Goal: Use online tool/utility: Utilize a website feature to perform a specific function

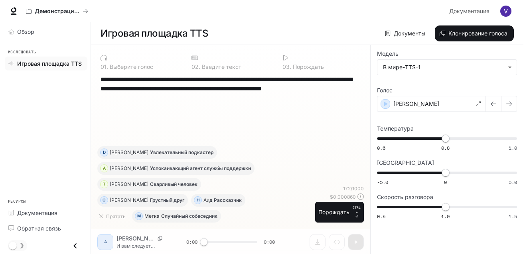
scroll to position [0, 0]
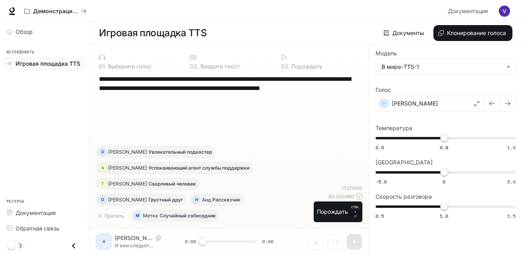
click at [509, 10] on img "button" at bounding box center [504, 11] width 11 height 11
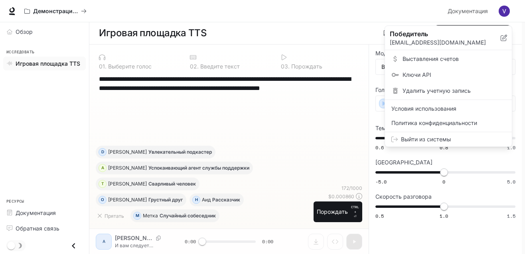
click at [431, 57] on span "Выставления счетов" at bounding box center [453, 59] width 103 height 8
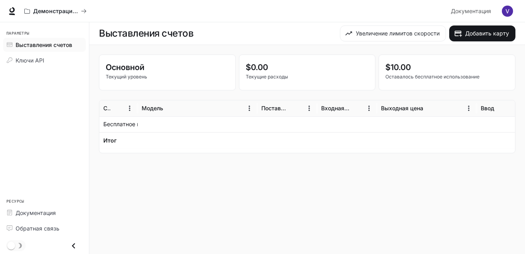
click at [408, 74] on p "Оставалось бесплатное использование" at bounding box center [446, 76] width 123 height 7
click at [399, 74] on p "Оставалось бесплатное использование" at bounding box center [446, 76] width 123 height 7
click at [175, 181] on main "Выставления счетов Увеличение лимитов скорости Добавить карту Основной Текущий …" at bounding box center [307, 138] width 436 height 232
click at [153, 78] on p "Текущий уровень" at bounding box center [167, 76] width 123 height 7
click at [279, 65] on p "$0.00" at bounding box center [307, 67] width 123 height 12
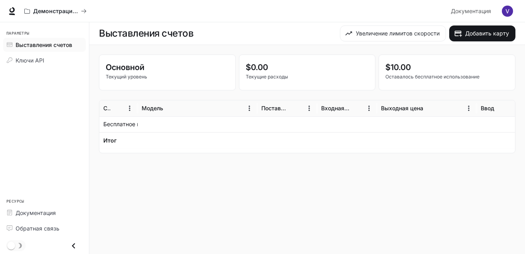
click at [264, 73] on p "$0.00" at bounding box center [307, 67] width 123 height 12
click at [142, 125] on div at bounding box center [198, 124] width 120 height 16
click at [116, 146] on div "Итог" at bounding box center [118, 141] width 30 height 16
click at [118, 123] on p "Бесплатное использование" at bounding box center [140, 124] width 75 height 8
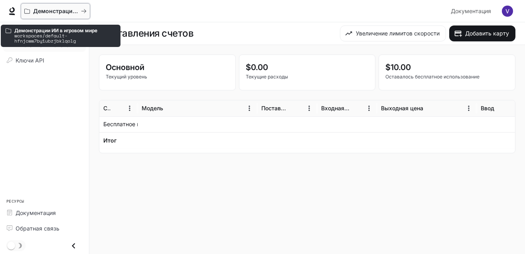
click at [48, 14] on p "Демонстрации ИИ в игровом мире" at bounding box center [55, 11] width 45 height 7
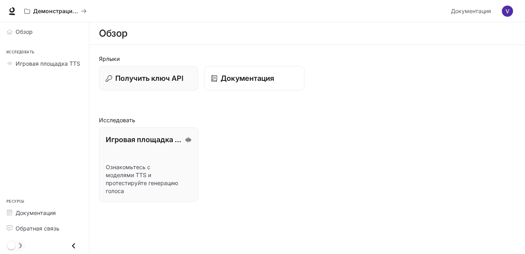
click at [243, 85] on link "Документация" at bounding box center [254, 78] width 100 height 25
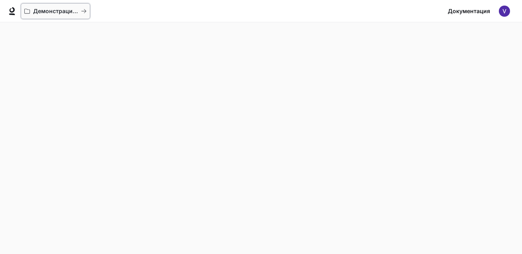
click at [72, 11] on p "Демонстрации ИИ в игровом мире" at bounding box center [55, 11] width 45 height 7
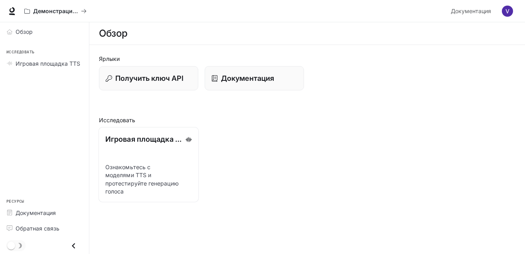
click at [161, 160] on link "Игровая площадка TTS Ознакомьтесь с моделями TTS и протестируйте генерацию голо…" at bounding box center [149, 164] width 100 height 75
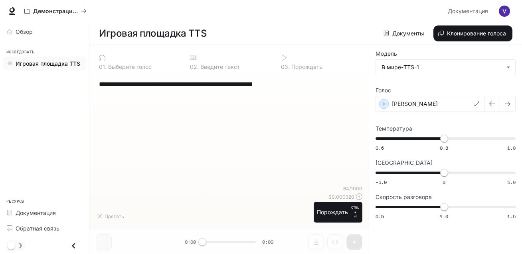
type textarea "**********"
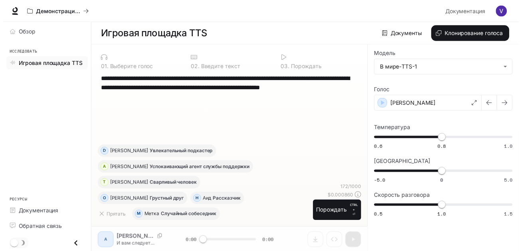
scroll to position [0, 0]
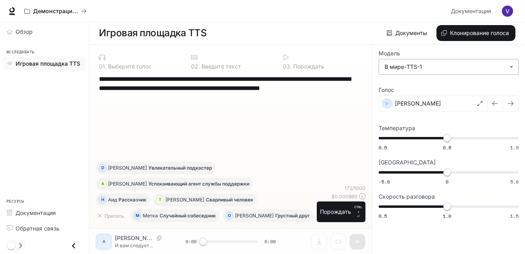
click at [404, 66] on body "**********" at bounding box center [262, 127] width 525 height 255
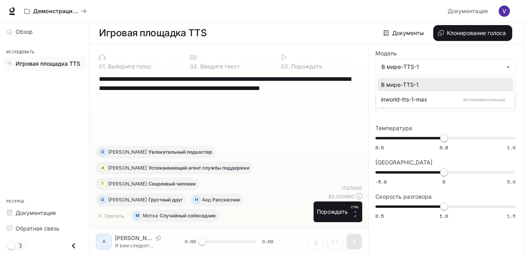
click at [335, 105] on div at bounding box center [262, 127] width 525 height 254
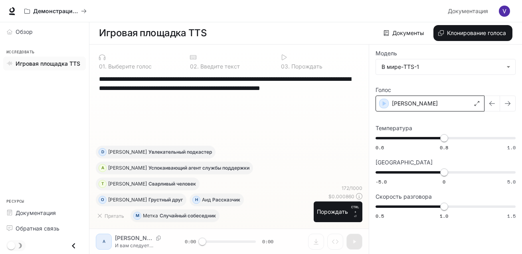
click at [396, 104] on p "[PERSON_NAME]" at bounding box center [415, 104] width 46 height 8
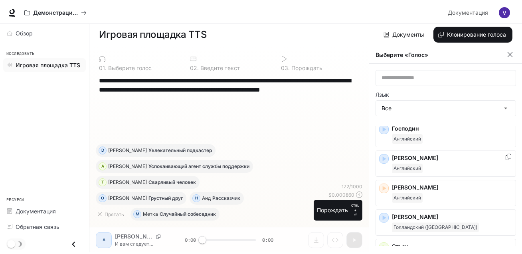
scroll to position [266, 0]
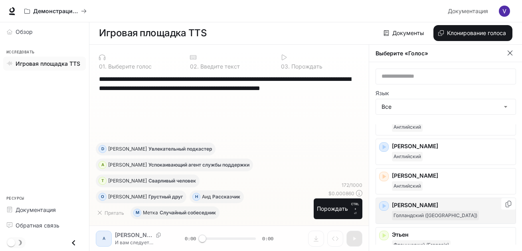
click at [384, 205] on icon "button" at bounding box center [384, 206] width 8 height 8
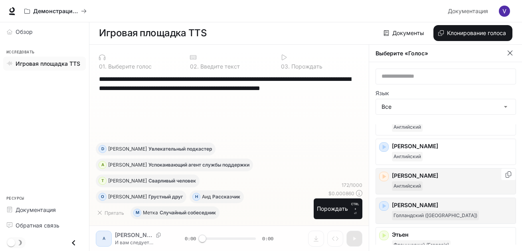
click at [383, 176] on icon "button" at bounding box center [384, 176] width 4 height 5
click at [382, 177] on icon "button" at bounding box center [384, 177] width 8 height 8
click at [510, 56] on icon "button" at bounding box center [510, 53] width 8 height 8
